Goal: Information Seeking & Learning: Learn about a topic

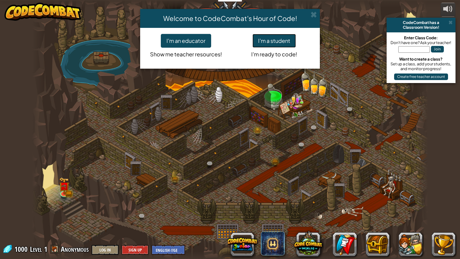
click at [262, 41] on button "I'm a student" at bounding box center [274, 41] width 43 height 14
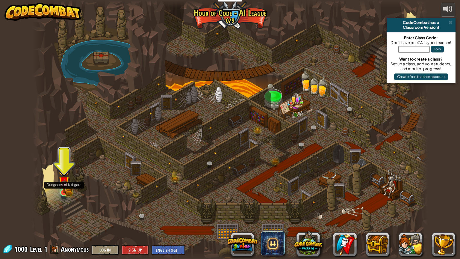
click at [62, 191] on img at bounding box center [64, 181] width 10 height 23
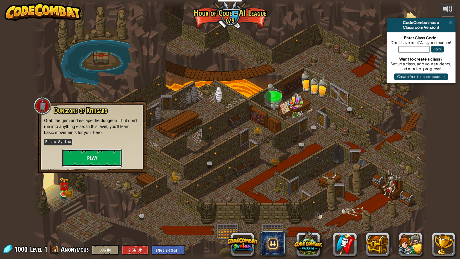
click at [91, 149] on button "Play" at bounding box center [92, 158] width 60 height 18
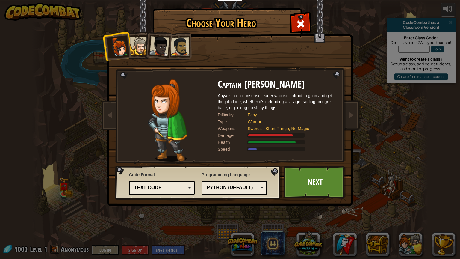
click at [138, 190] on div "Text code" at bounding box center [160, 187] width 52 height 7
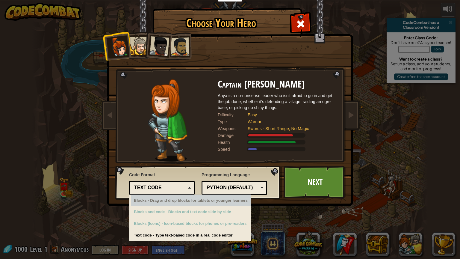
click at [151, 200] on div "Blocks - Drag and drop blocks for tablets or younger learners" at bounding box center [191, 201] width 120 height 12
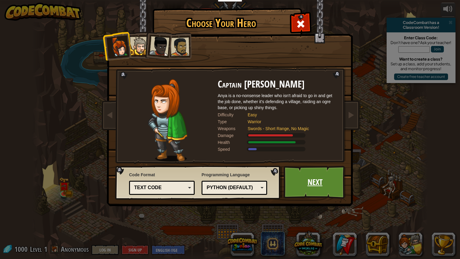
click at [312, 175] on link "Next" at bounding box center [315, 182] width 63 height 33
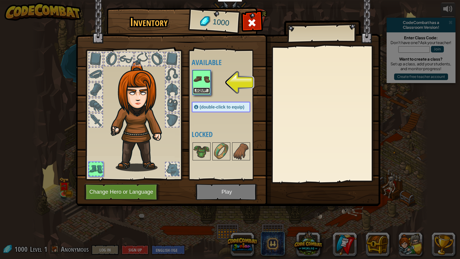
click at [202, 88] on button "Equip" at bounding box center [201, 90] width 17 height 6
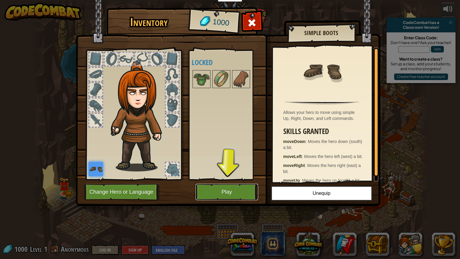
click at [232, 191] on button "Play" at bounding box center [227, 192] width 63 height 16
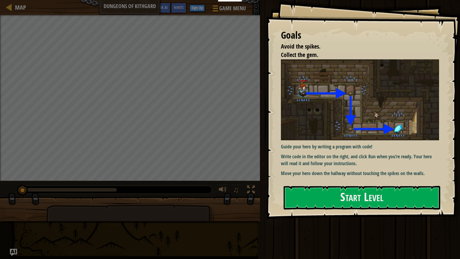
click at [351, 166] on p "Write code in the editor on the right, and click Run when you’re ready. Your he…" at bounding box center [360, 160] width 158 height 14
click at [362, 202] on button "Start Level" at bounding box center [362, 198] width 157 height 24
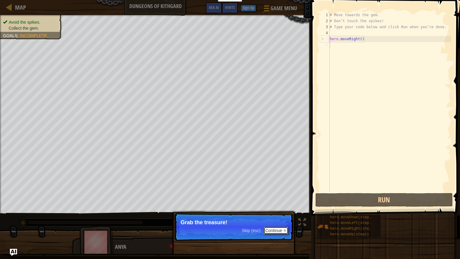
click at [268, 230] on button "Continue" at bounding box center [276, 230] width 25 height 8
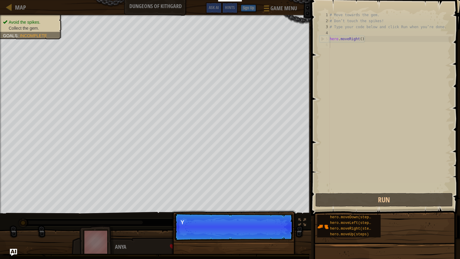
scroll to position [3, 0]
click at [272, 241] on div "Skip (esc) Continue You can use these methods." at bounding box center [233, 257] width 125 height 89
click at [287, 234] on p "Skip (esc) Continue You can use these methods." at bounding box center [233, 227] width 119 height 28
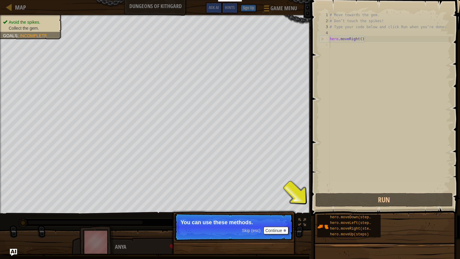
click at [281, 235] on p "Skip (esc) Continue You can use these methods." at bounding box center [233, 227] width 119 height 28
click at [279, 234] on p "Skip (esc) Continue You can use these methods." at bounding box center [233, 227] width 119 height 28
click at [277, 232] on button "Continue" at bounding box center [276, 230] width 25 height 8
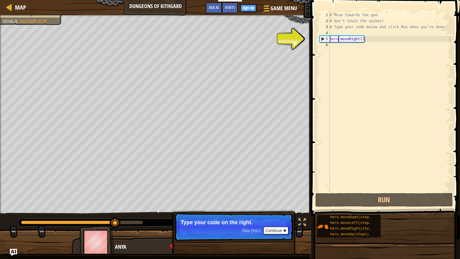
click at [338, 39] on div "# Move towards the gem. # Don’t touch the spikes! # Type your code below and cl…" at bounding box center [390, 108] width 123 height 192
type textarea "hero.moveRight()"
click at [325, 43] on div "6" at bounding box center [325, 45] width 10 height 6
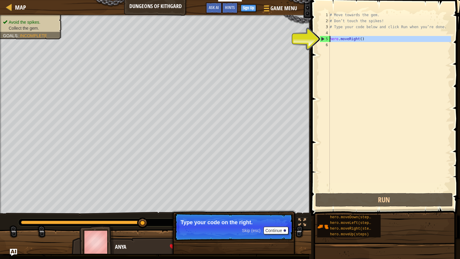
click at [324, 40] on div "5" at bounding box center [325, 39] width 10 height 6
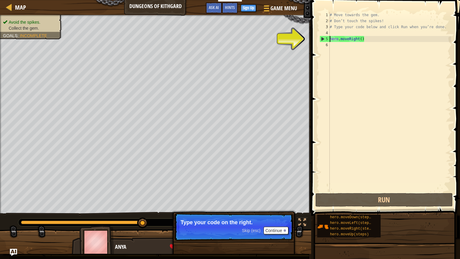
click at [323, 38] on div "5" at bounding box center [325, 39] width 10 height 6
click at [323, 39] on div "5" at bounding box center [325, 39] width 10 height 6
type textarea "hero.moveRight()"
click at [283, 229] on button "Continue" at bounding box center [276, 230] width 25 height 8
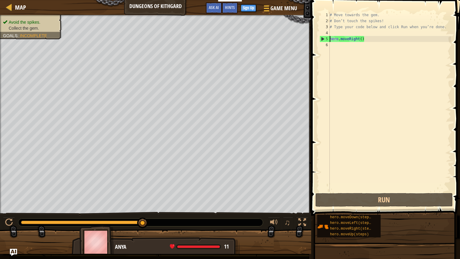
click at [326, 46] on div "6" at bounding box center [325, 45] width 10 height 6
click at [326, 43] on div "6" at bounding box center [325, 45] width 10 height 6
click at [331, 45] on div "# Move towards the gem. # Don’t touch the spikes! # Type your code below and cl…" at bounding box center [390, 108] width 123 height 192
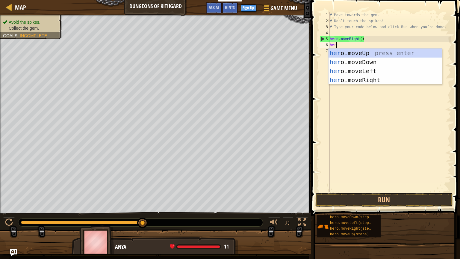
type textarea "hero"
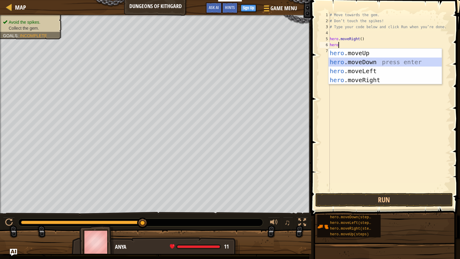
click at [356, 61] on div "hero .moveUp press enter hero .moveDown press enter hero .moveLeft press enter …" at bounding box center [385, 76] width 113 height 54
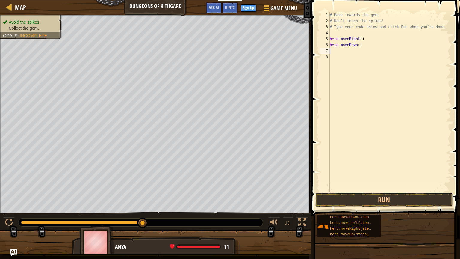
type textarea "h"
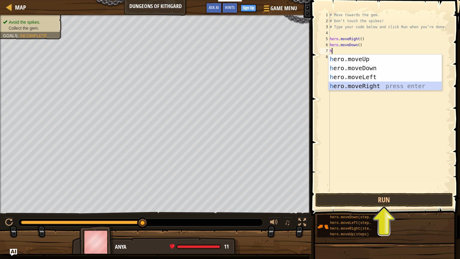
click at [370, 88] on div "h ero.moveUp press enter h ero.moveDown press enter h ero.moveLeft press enter …" at bounding box center [385, 82] width 113 height 54
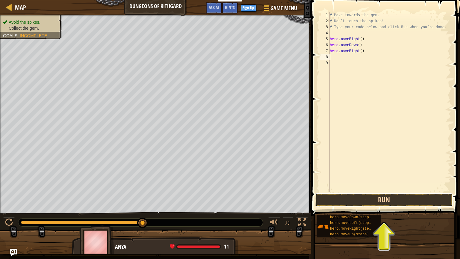
click at [394, 197] on button "Run" at bounding box center [383, 200] width 137 height 14
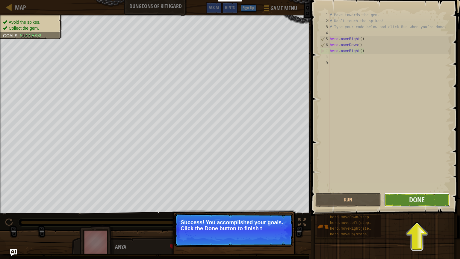
click at [439, 205] on button "Done" at bounding box center [417, 200] width 66 height 14
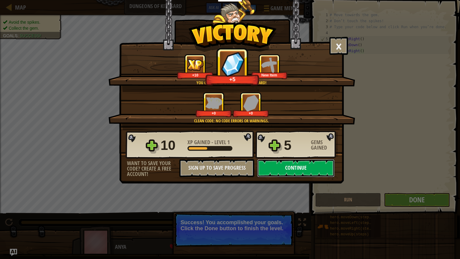
click at [299, 164] on button "Continue" at bounding box center [295, 168] width 77 height 18
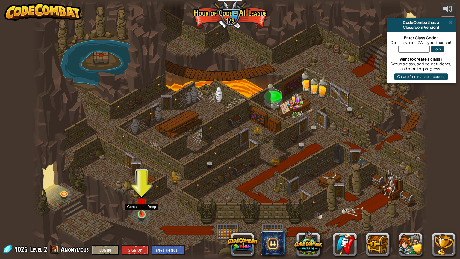
click at [141, 205] on img at bounding box center [141, 203] width 10 height 24
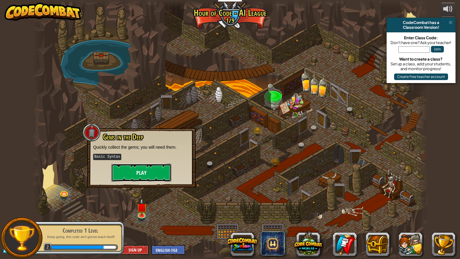
click at [145, 175] on button "Play" at bounding box center [141, 173] width 60 height 18
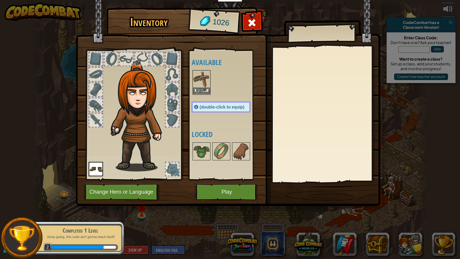
click at [198, 81] on img at bounding box center [201, 79] width 17 height 17
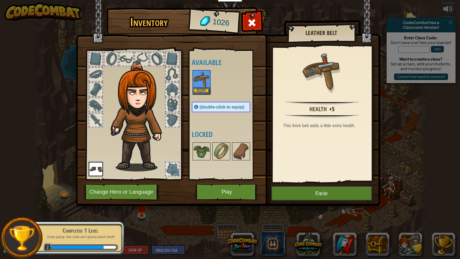
click at [198, 81] on img at bounding box center [201, 79] width 17 height 17
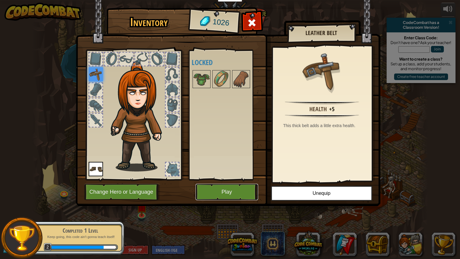
click at [246, 192] on button "Play" at bounding box center [227, 192] width 63 height 16
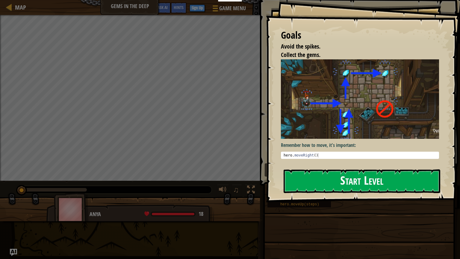
click at [400, 184] on button "Start Level" at bounding box center [362, 181] width 157 height 24
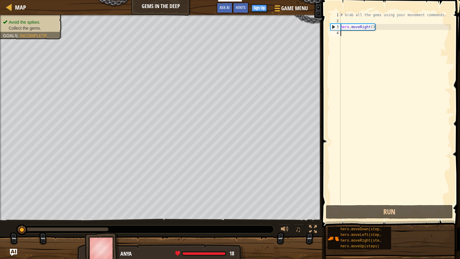
click at [335, 31] on div "4" at bounding box center [335, 33] width 10 height 6
type textarea "h"
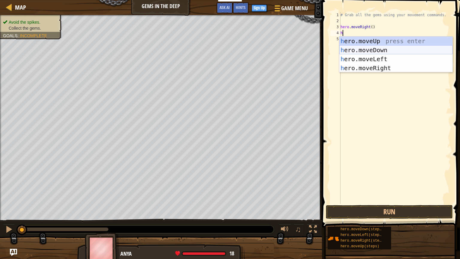
click at [362, 46] on div "h ero.moveUp press enter h ero.moveDown press enter h ero.moveLeft press enter …" at bounding box center [395, 64] width 113 height 54
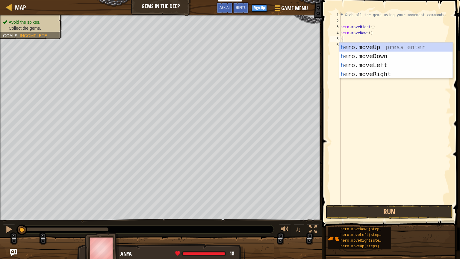
type textarea "he"
click at [352, 44] on div "he ro.moveUp press enter he ro.moveDown press enter he ro.moveLeft press enter …" at bounding box center [395, 70] width 113 height 54
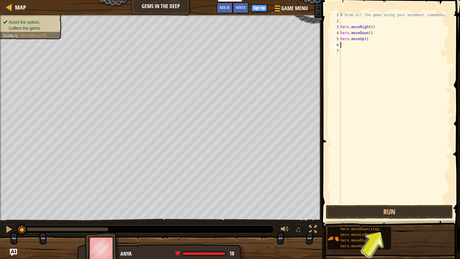
type textarea "r"
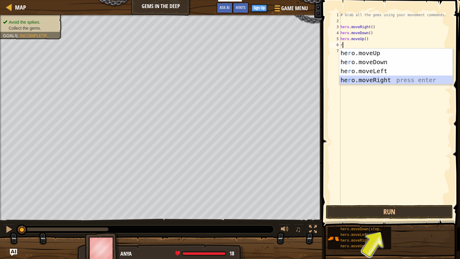
click at [373, 81] on div "he r o.moveUp press enter he r o.moveDown press enter he r o.moveLeft press ent…" at bounding box center [395, 76] width 113 height 54
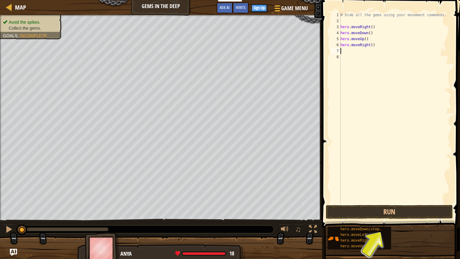
type textarea "h"
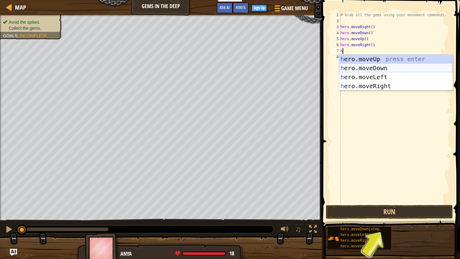
click at [369, 75] on div "h ero.moveUp press enter h ero.moveDown press enter h ero.moveLeft press enter …" at bounding box center [395, 82] width 113 height 54
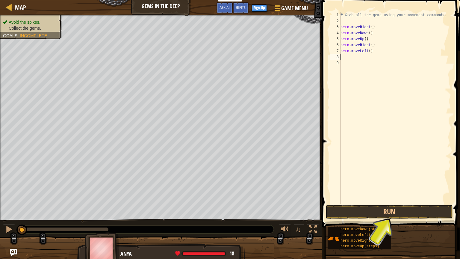
click at [356, 54] on div "# Grab all the gems using your movement commands. hero . moveRight ( ) hero . m…" at bounding box center [395, 114] width 112 height 204
click at [366, 53] on div "# Grab all the gems using your movement commands. hero . moveRight ( ) hero . m…" at bounding box center [395, 114] width 112 height 204
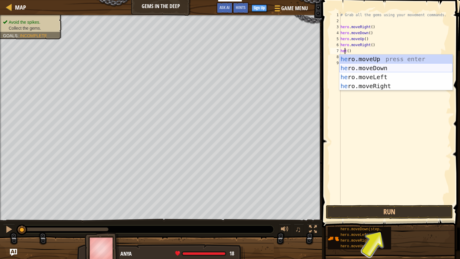
click at [365, 68] on div "he ro.moveUp press enter he ro.moveDown press enter he ro.moveLeft press enter …" at bounding box center [395, 82] width 113 height 54
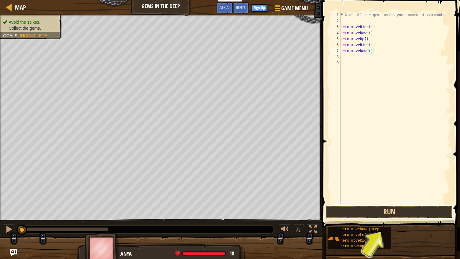
click at [393, 211] on button "Run" at bounding box center [389, 212] width 127 height 14
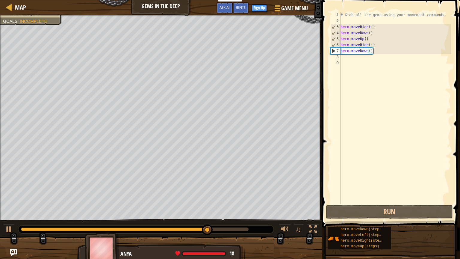
click at [374, 51] on div "# Grab all the gems using your movement commands. hero . moveRight ( ) hero . m…" at bounding box center [395, 114] width 112 height 204
click at [372, 51] on div "# Grab all the gems using your movement commands. hero . moveRight ( ) hero . m…" at bounding box center [395, 114] width 112 height 204
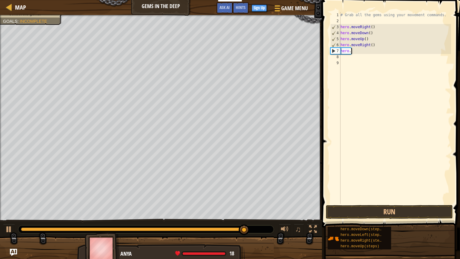
type textarea "h"
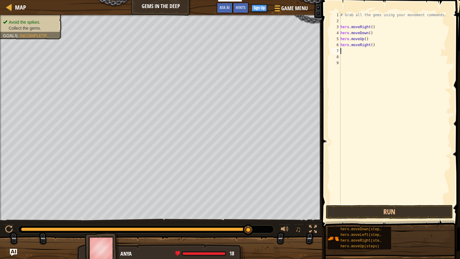
type textarea "h"
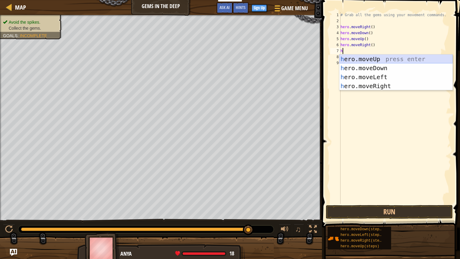
click at [374, 58] on div "h ero.moveUp press enter h ero.moveDown press enter h ero.moveLeft press enter …" at bounding box center [395, 82] width 113 height 54
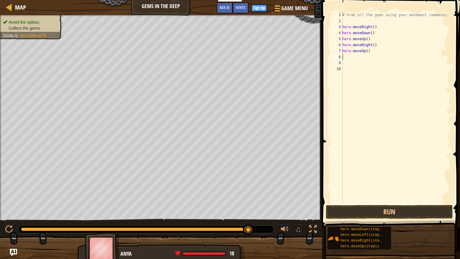
type textarea "h"
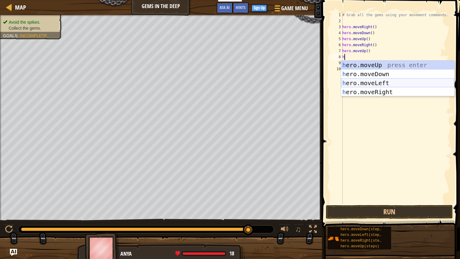
click at [374, 80] on div "h ero.moveUp press enter h ero.moveDown press enter h ero.moveLeft press enter …" at bounding box center [397, 88] width 113 height 54
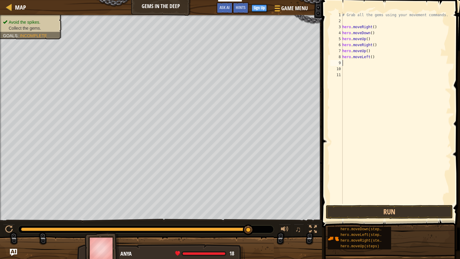
type textarea "h"
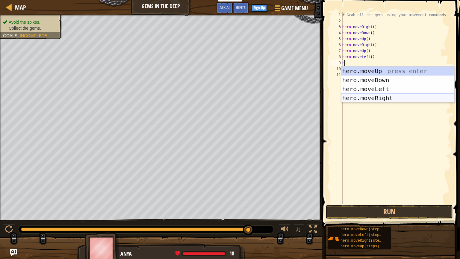
click at [372, 94] on div "h ero.moveUp press enter h ero.moveDown press enter h ero.moveLeft press enter …" at bounding box center [397, 94] width 113 height 54
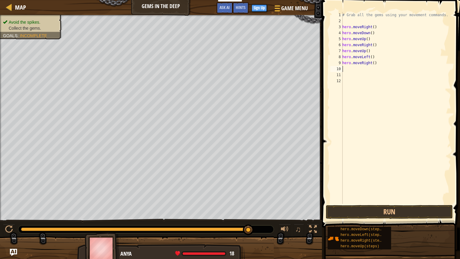
click at [392, 204] on span at bounding box center [391, 105] width 143 height 245
click at [395, 210] on button "Run" at bounding box center [389, 212] width 127 height 14
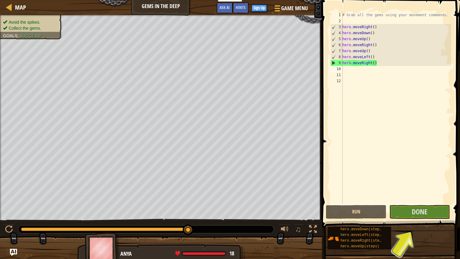
click at [419, 219] on span at bounding box center [391, 105] width 143 height 245
click at [418, 217] on button "Done" at bounding box center [419, 212] width 61 height 14
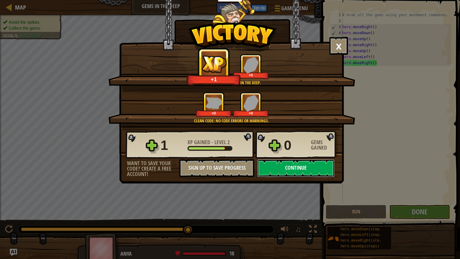
click at [265, 161] on button "Continue" at bounding box center [295, 168] width 77 height 18
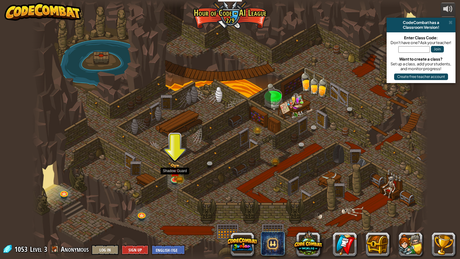
click at [183, 175] on div at bounding box center [230, 129] width 396 height 259
click at [182, 175] on div at bounding box center [230, 129] width 396 height 259
click at [179, 175] on img at bounding box center [175, 167] width 10 height 23
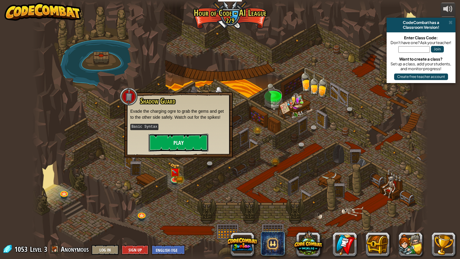
click at [176, 143] on button "Play" at bounding box center [179, 143] width 60 height 18
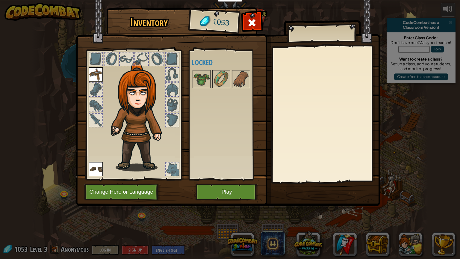
click at [235, 123] on div "Available Equip Equip (double-click to equip) Locked" at bounding box center [227, 114] width 71 height 125
click at [141, 98] on img at bounding box center [140, 116] width 64 height 110
click at [142, 198] on button "Change Hero or Language" at bounding box center [122, 192] width 76 height 16
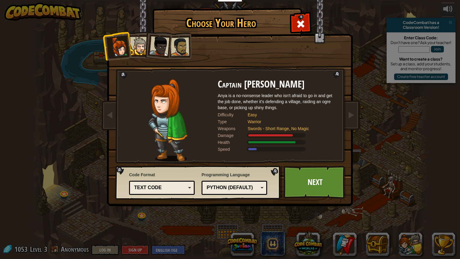
click at [136, 43] on div at bounding box center [139, 46] width 18 height 18
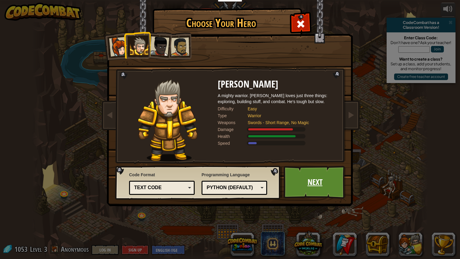
click at [316, 181] on link "Next" at bounding box center [315, 182] width 63 height 33
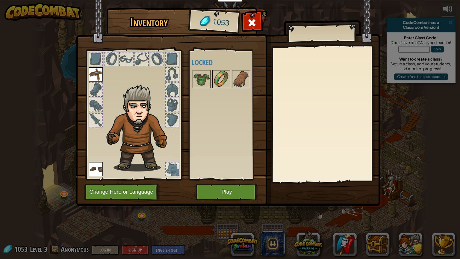
click at [213, 77] on img at bounding box center [221, 79] width 17 height 17
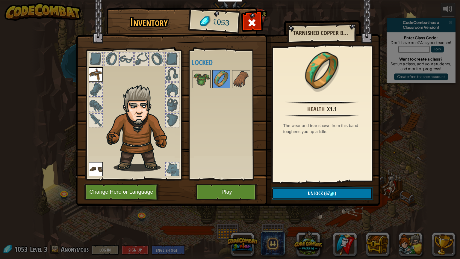
click at [311, 193] on span "Unlock" at bounding box center [315, 193] width 15 height 7
click at [312, 194] on button "Confirm" at bounding box center [322, 193] width 101 height 12
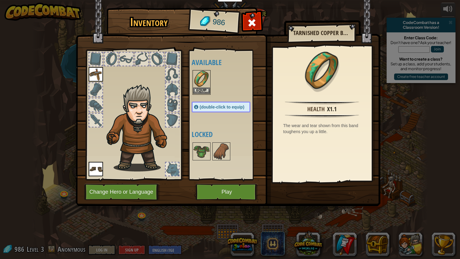
click at [202, 86] on img at bounding box center [201, 79] width 17 height 17
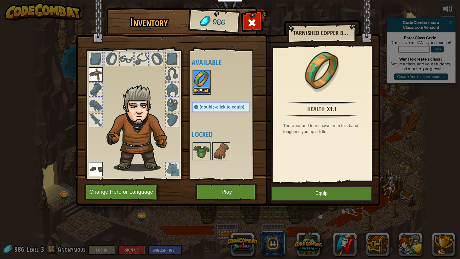
click at [200, 88] on button "Equip" at bounding box center [201, 90] width 17 height 6
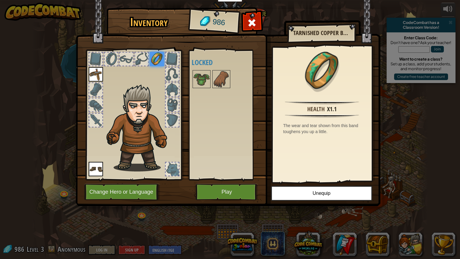
click at [234, 80] on div at bounding box center [227, 79] width 71 height 20
click at [225, 79] on img at bounding box center [221, 79] width 17 height 17
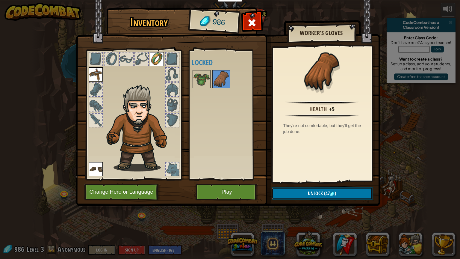
click at [338, 194] on button "Unlock (47 )" at bounding box center [322, 193] width 101 height 12
click at [336, 192] on button "Confirm" at bounding box center [322, 193] width 101 height 12
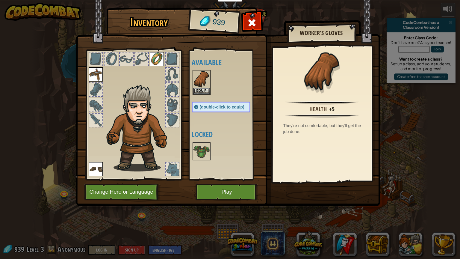
click at [337, 194] on img at bounding box center [228, 97] width 305 height 217
click at [206, 81] on img at bounding box center [201, 79] width 17 height 17
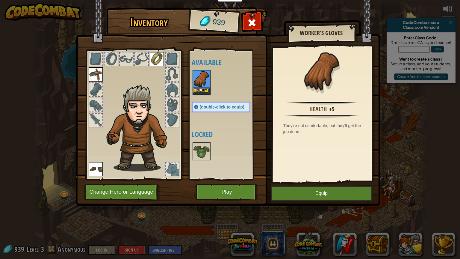
click at [206, 81] on img at bounding box center [201, 79] width 17 height 17
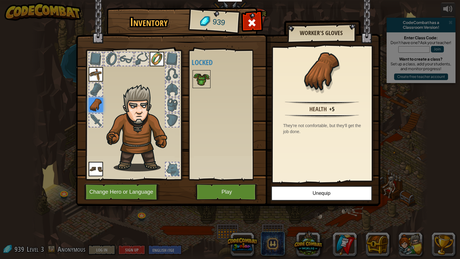
click at [203, 81] on img at bounding box center [201, 79] width 17 height 17
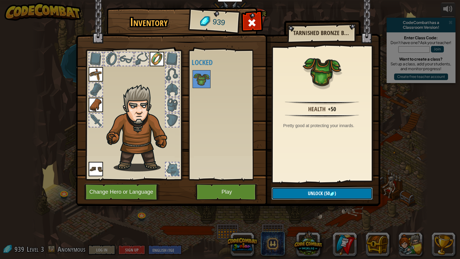
click at [341, 194] on button "Unlock (50 )" at bounding box center [322, 193] width 101 height 12
click at [340, 194] on button "Confirm" at bounding box center [322, 193] width 101 height 12
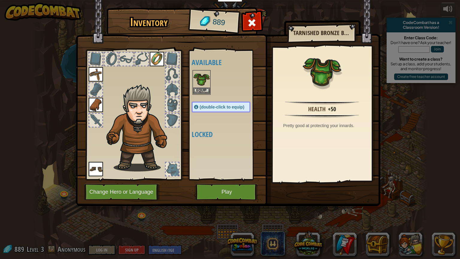
click at [200, 84] on img at bounding box center [201, 79] width 17 height 17
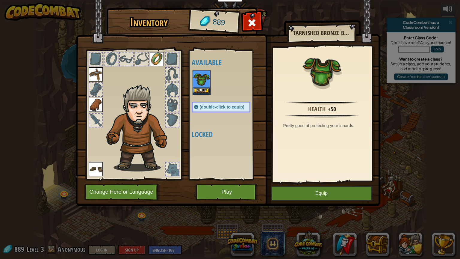
click at [200, 84] on img at bounding box center [201, 79] width 17 height 17
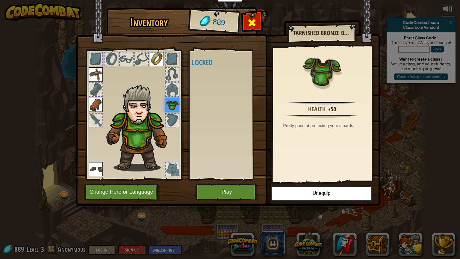
click at [256, 19] on span at bounding box center [252, 23] width 10 height 10
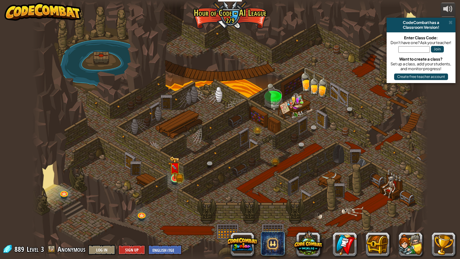
click at [179, 172] on img at bounding box center [175, 167] width 10 height 23
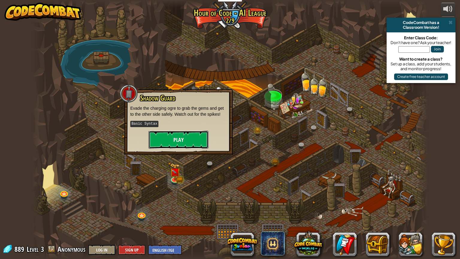
click at [168, 137] on button "Play" at bounding box center [179, 140] width 60 height 18
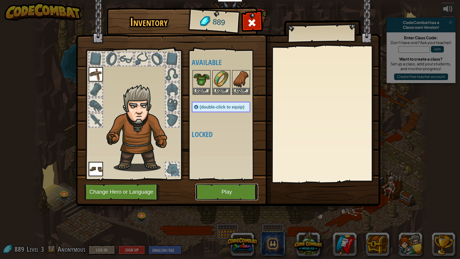
click at [237, 188] on button "Play" at bounding box center [227, 192] width 63 height 16
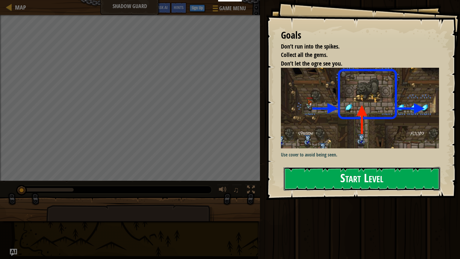
click at [372, 167] on button "Start Level" at bounding box center [362, 179] width 157 height 24
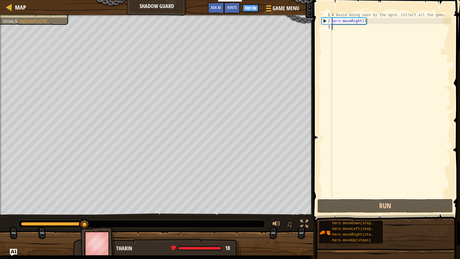
type textarea "h"
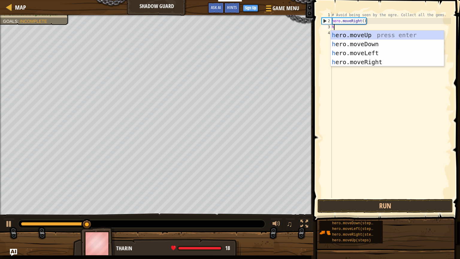
scroll to position [3, 0]
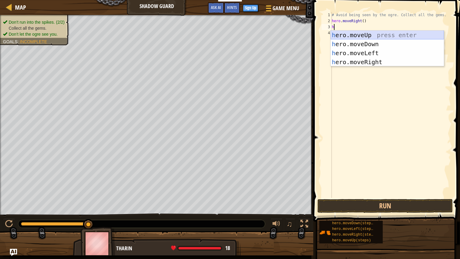
click at [352, 36] on div "h ero.moveUp press enter h ero.moveDown press enter h ero.moveLeft press enter …" at bounding box center [387, 58] width 113 height 54
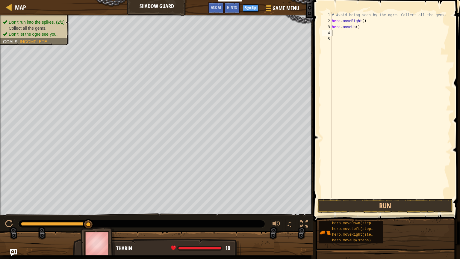
type textarea "h"
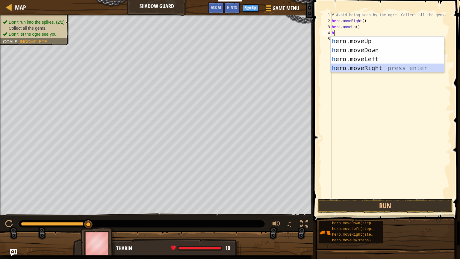
click at [379, 68] on div "h ero.moveUp press enter h ero.moveDown press enter h ero.moveLeft press enter …" at bounding box center [387, 64] width 113 height 54
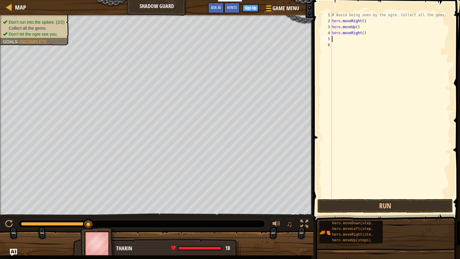
type textarea "h"
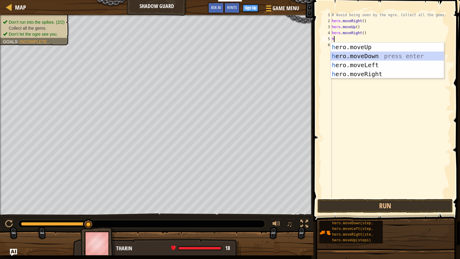
click at [352, 55] on div "h ero.moveUp press enter h ero.moveDown press enter h ero.moveLeft press enter …" at bounding box center [387, 70] width 113 height 54
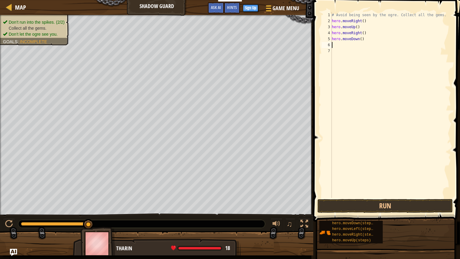
type textarea "h"
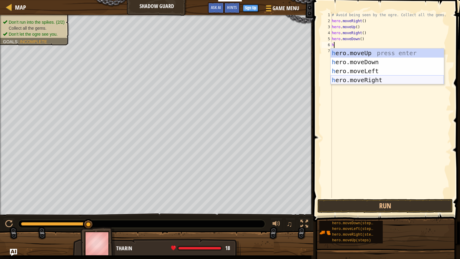
click at [377, 78] on div "h ero.moveUp press enter h ero.moveDown press enter h ero.moveLeft press enter …" at bounding box center [387, 76] width 113 height 54
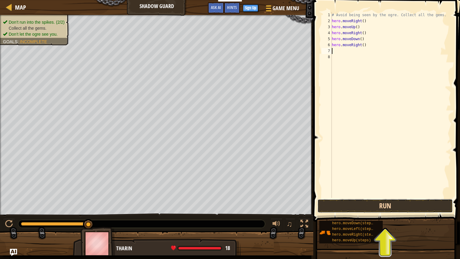
click at [423, 206] on button "Run" at bounding box center [385, 206] width 135 height 14
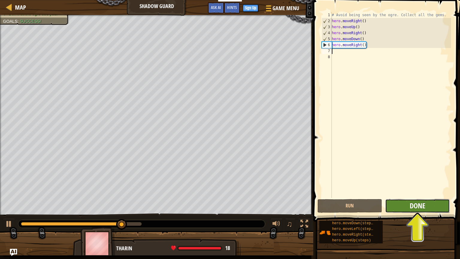
click at [423, 205] on span "Done" at bounding box center [418, 206] width 16 height 10
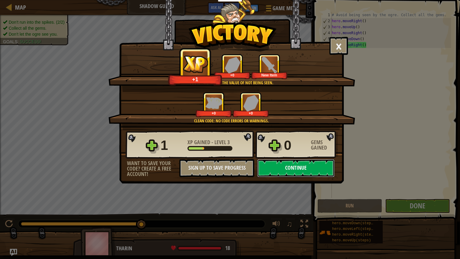
click at [289, 165] on button "Continue" at bounding box center [295, 168] width 77 height 18
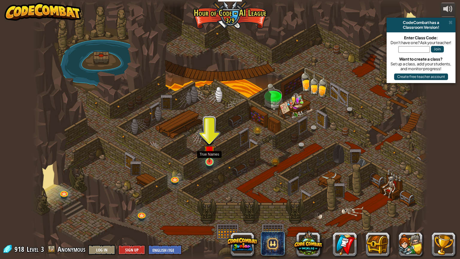
click at [208, 159] on img at bounding box center [209, 151] width 10 height 24
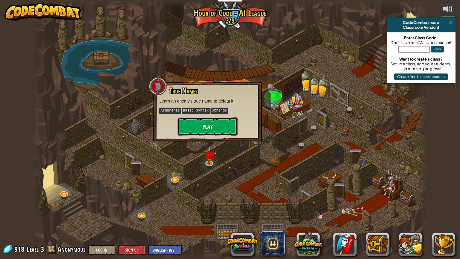
click at [205, 128] on button "Play" at bounding box center [208, 126] width 60 height 18
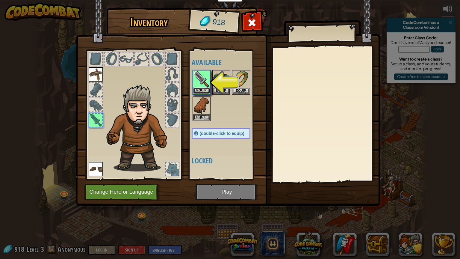
click at [204, 88] on button "Equip" at bounding box center [201, 90] width 17 height 6
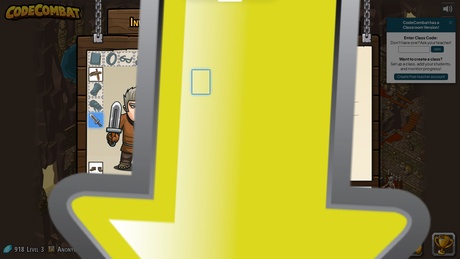
click at [204, 88] on button "Equip" at bounding box center [201, 91] width 17 height 6
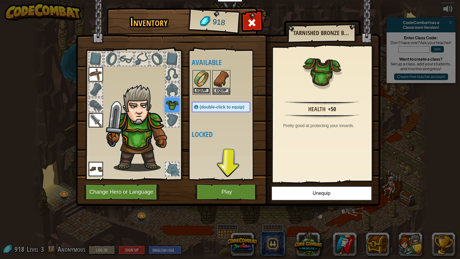
click at [198, 90] on button "Equip" at bounding box center [201, 90] width 17 height 6
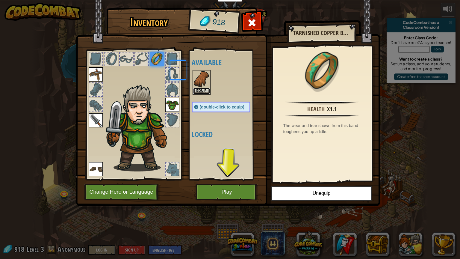
click at [198, 90] on button "Equip" at bounding box center [201, 91] width 17 height 6
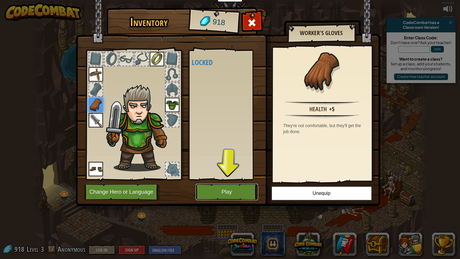
click at [209, 191] on button "Play" at bounding box center [227, 192] width 63 height 16
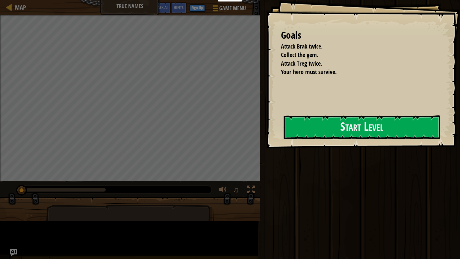
click at [284, 158] on div at bounding box center [362, 151] width 157 height 13
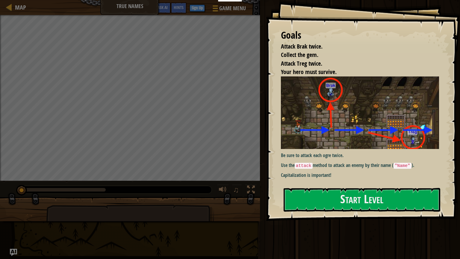
click at [374, 135] on img at bounding box center [360, 112] width 158 height 72
click at [368, 203] on button "Start Level" at bounding box center [362, 200] width 157 height 24
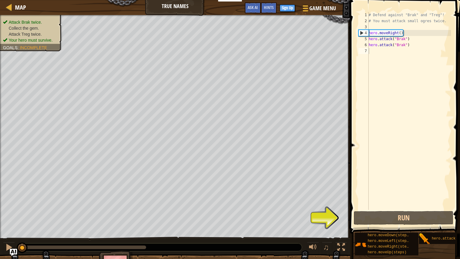
click at [392, 218] on button "Run" at bounding box center [404, 218] width 100 height 14
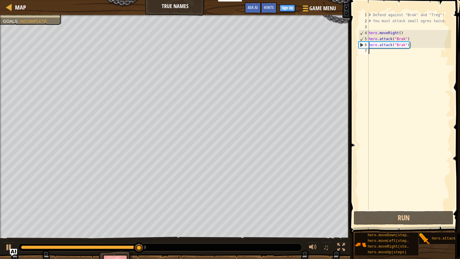
type textarea "h"
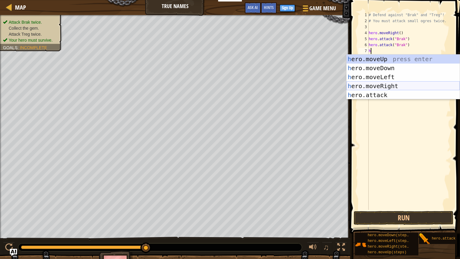
click at [386, 86] on div "h ero.moveUp press enter h ero.moveDown press enter h ero.moveLeft press enter …" at bounding box center [403, 86] width 113 height 63
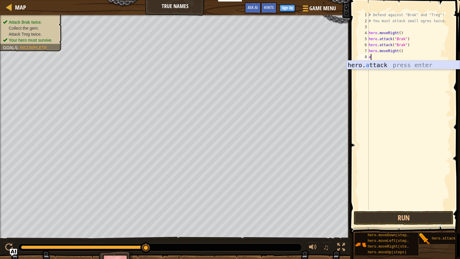
click at [389, 64] on div "hero. a ttack press enter" at bounding box center [403, 74] width 113 height 27
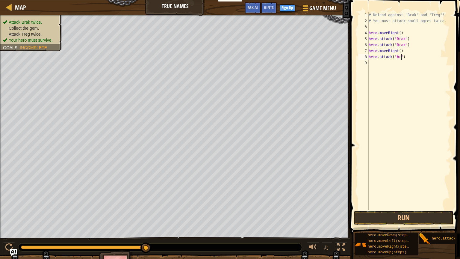
scroll to position [3, 3]
type textarea "hero.attack("brak")"
click at [366, 61] on div "9" at bounding box center [364, 63] width 10 height 6
click at [368, 60] on div "9" at bounding box center [364, 63] width 10 height 6
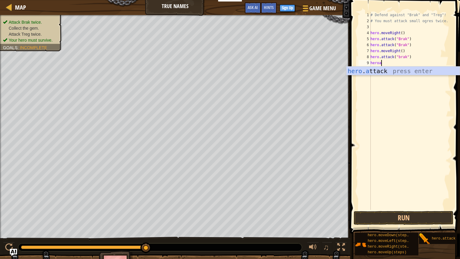
scroll to position [3, 1]
click at [367, 69] on div "hero . at tack press enter" at bounding box center [403, 80] width 113 height 27
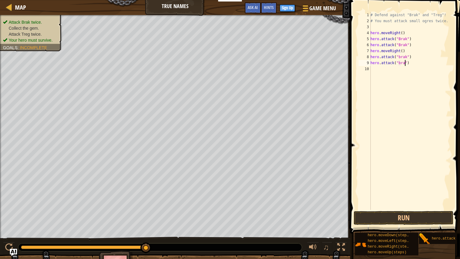
type textarea "hero.attack("brak")"
click at [414, 219] on button "Run" at bounding box center [404, 218] width 100 height 14
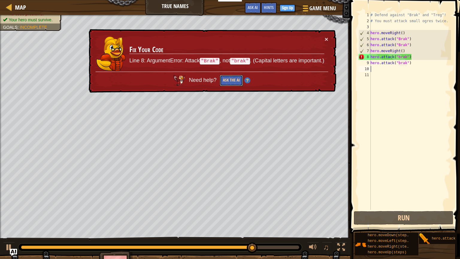
click at [232, 79] on button "Ask the AI" at bounding box center [231, 80] width 23 height 11
